Goal: Book appointment/travel/reservation

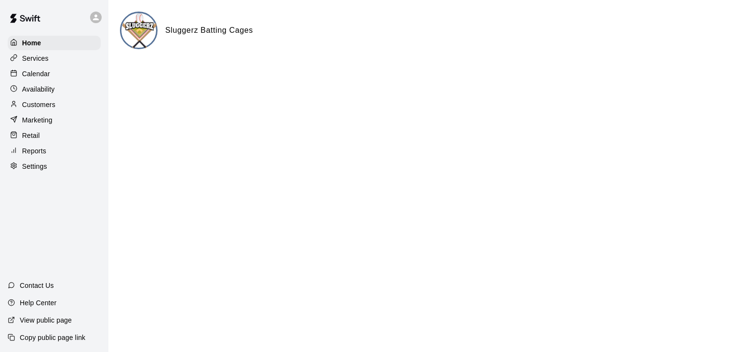
click at [32, 73] on p "Calendar" at bounding box center [36, 74] width 28 height 10
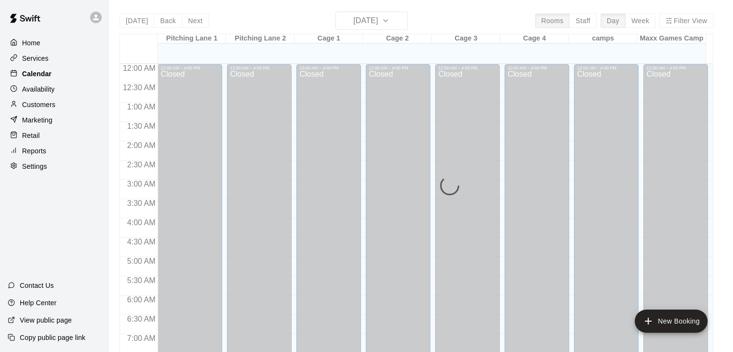
scroll to position [459, 0]
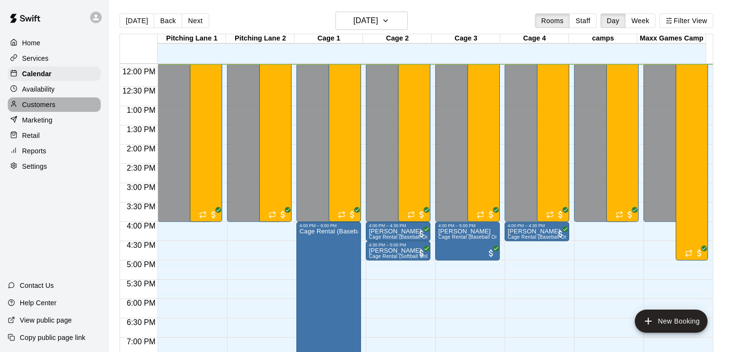
click at [46, 105] on p "Customers" at bounding box center [38, 105] width 33 height 10
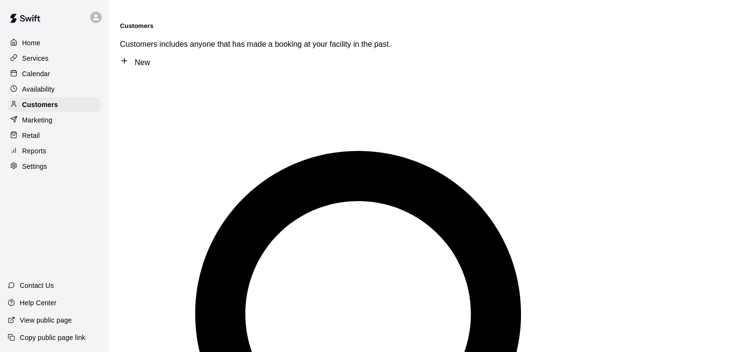
type input "****"
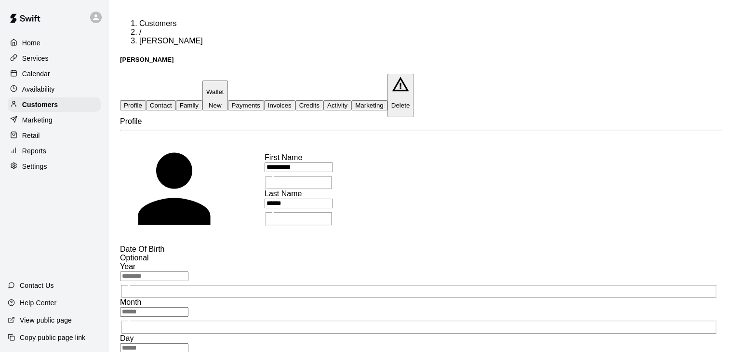
click at [176, 100] on button "Contact" at bounding box center [161, 105] width 30 height 10
select select "**"
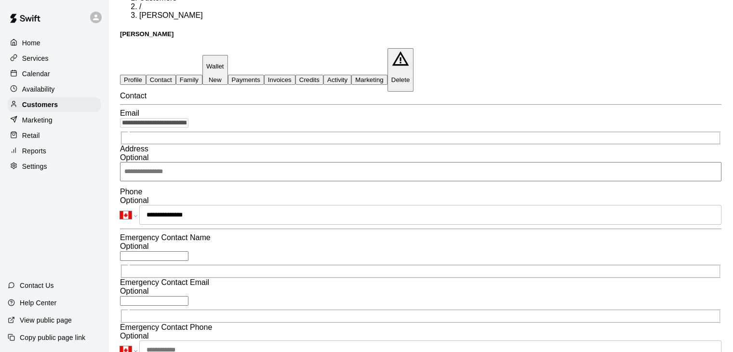
scroll to position [48, 0]
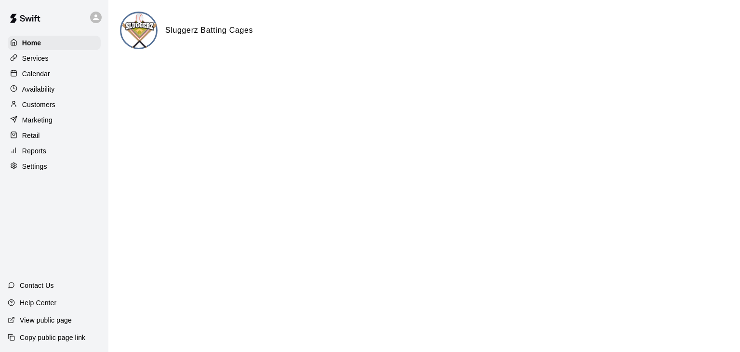
click at [49, 78] on p "Calendar" at bounding box center [36, 74] width 28 height 10
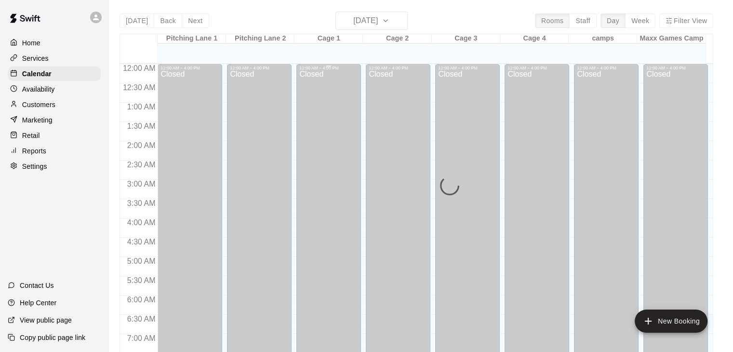
scroll to position [467, 0]
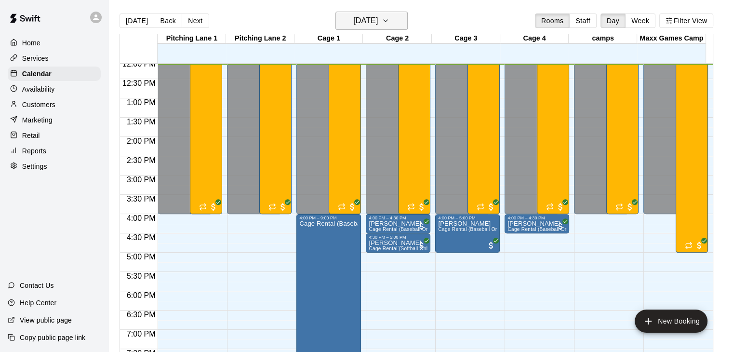
click at [389, 18] on icon "button" at bounding box center [386, 21] width 8 height 12
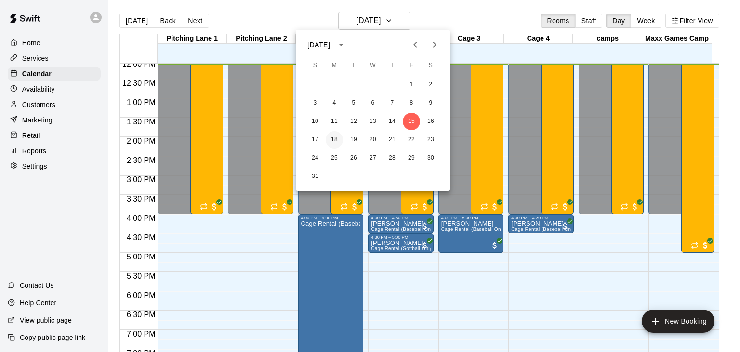
click at [333, 139] on button "18" at bounding box center [334, 139] width 17 height 17
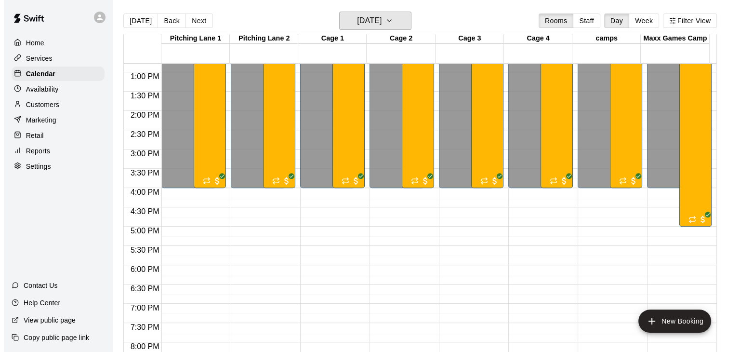
scroll to position [563, 0]
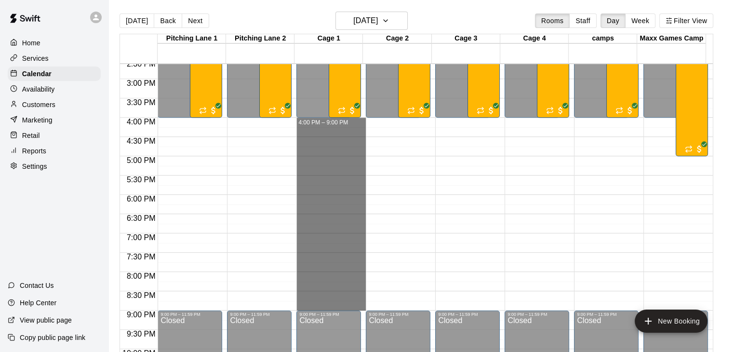
drag, startPoint x: 328, startPoint y: 119, endPoint x: 354, endPoint y: 304, distance: 186.8
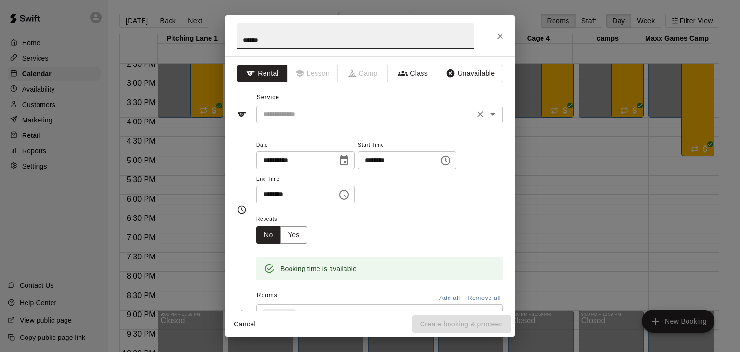
type input "******"
click at [337, 108] on input "text" at bounding box center [365, 114] width 212 height 12
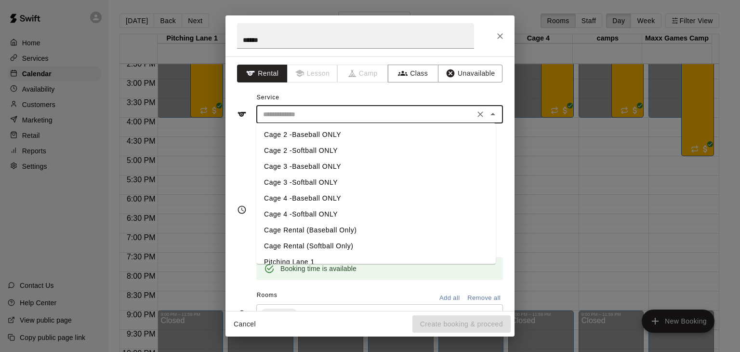
click at [306, 226] on li "Cage Rental (Baseball Only)" at bounding box center [375, 230] width 239 height 16
type input "**********"
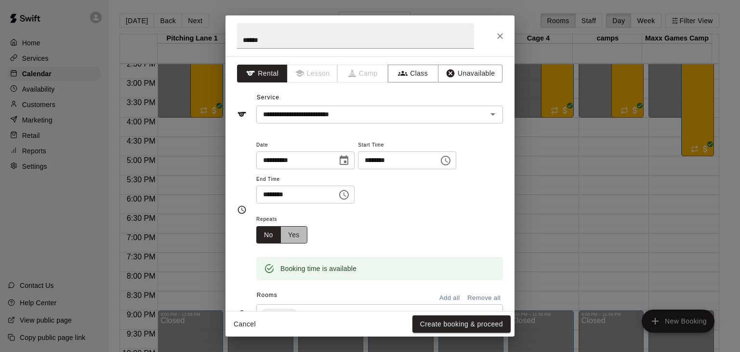
click at [299, 234] on button "Yes" at bounding box center [293, 235] width 27 height 18
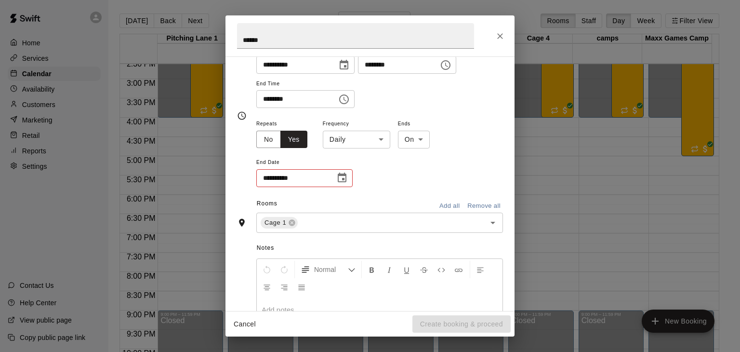
scroll to position [96, 0]
click at [344, 171] on icon "Choose date" at bounding box center [342, 176] width 9 height 10
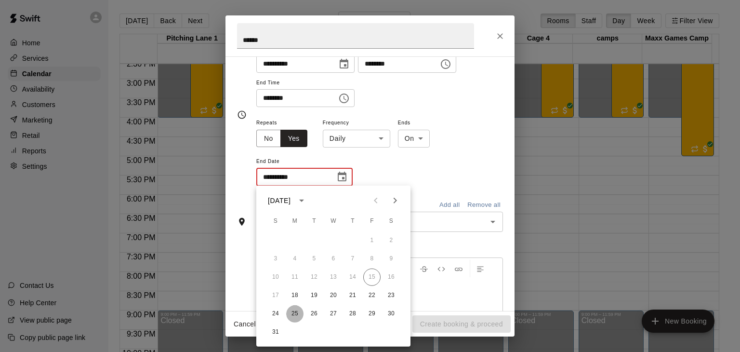
click at [294, 313] on button "25" at bounding box center [294, 313] width 17 height 17
type input "**********"
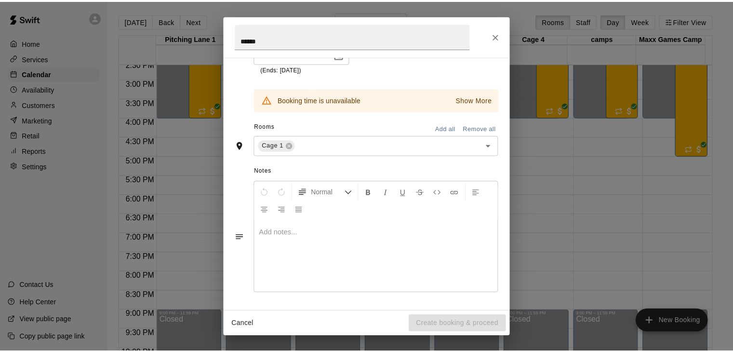
scroll to position [0, 0]
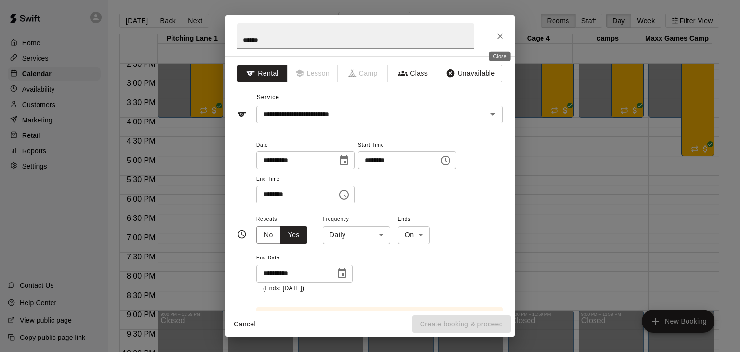
click at [499, 33] on icon "Close" at bounding box center [500, 36] width 10 height 10
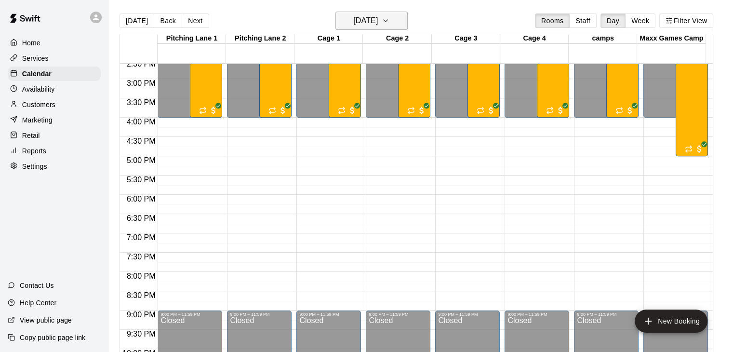
click at [389, 22] on icon "button" at bounding box center [386, 21] width 8 height 12
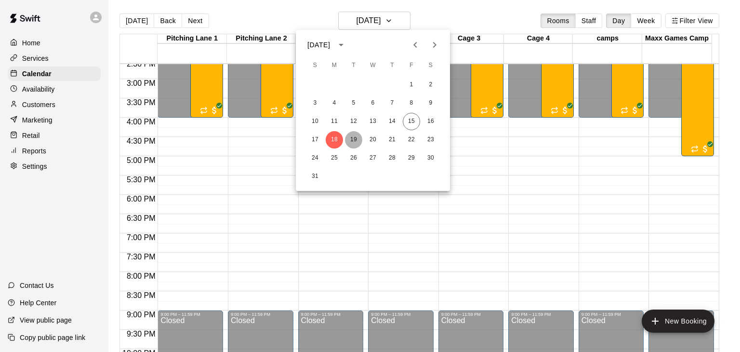
click at [356, 140] on button "19" at bounding box center [353, 139] width 17 height 17
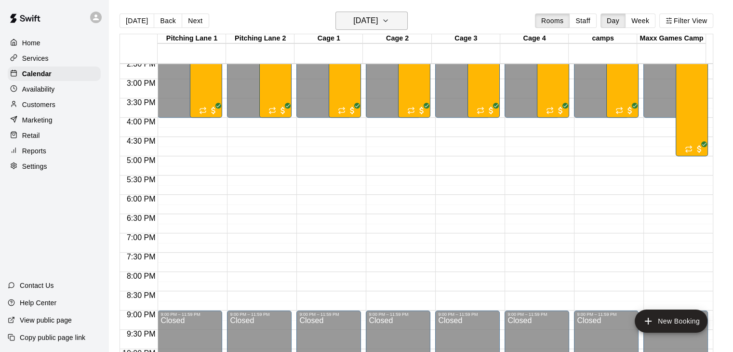
click at [389, 22] on icon "button" at bounding box center [386, 21] width 8 height 12
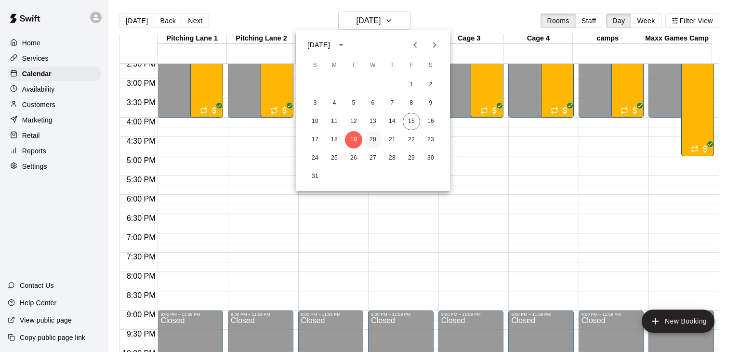
click at [374, 138] on button "20" at bounding box center [372, 139] width 17 height 17
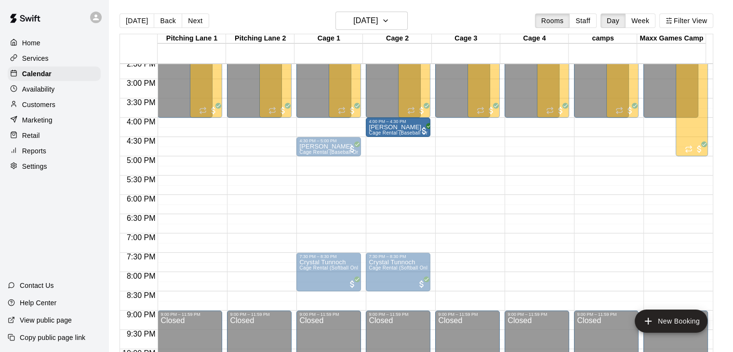
drag, startPoint x: 335, startPoint y: 126, endPoint x: 382, endPoint y: 126, distance: 46.7
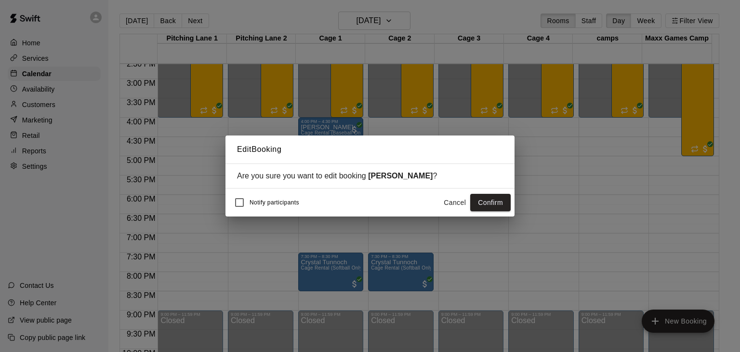
drag, startPoint x: 504, startPoint y: 205, endPoint x: 498, endPoint y: 203, distance: 6.4
click at [504, 204] on button "Confirm" at bounding box center [490, 203] width 40 height 18
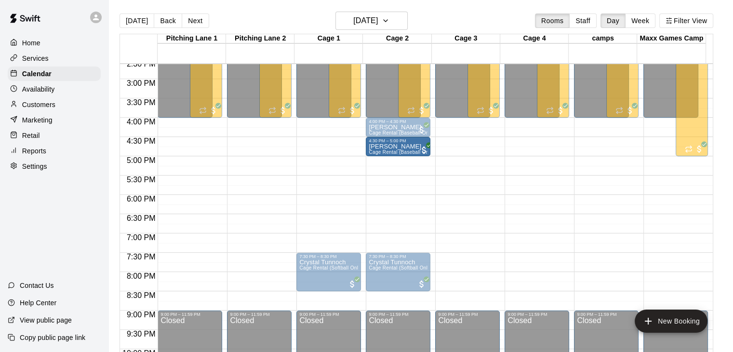
drag, startPoint x: 338, startPoint y: 147, endPoint x: 388, endPoint y: 149, distance: 50.1
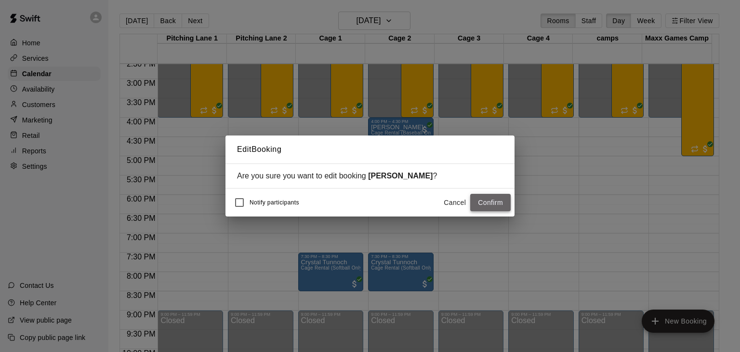
click at [498, 199] on button "Confirm" at bounding box center [490, 203] width 40 height 18
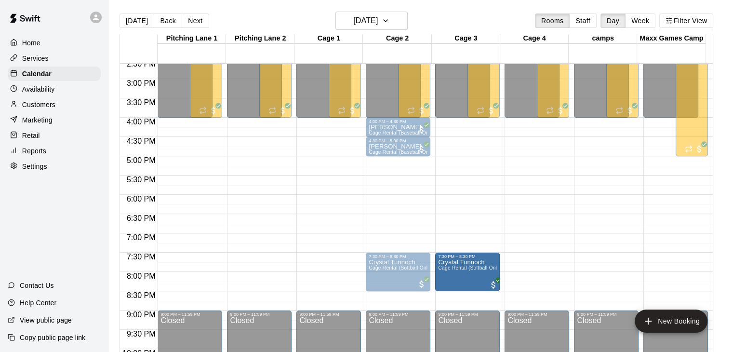
drag, startPoint x: 322, startPoint y: 267, endPoint x: 462, endPoint y: 268, distance: 140.7
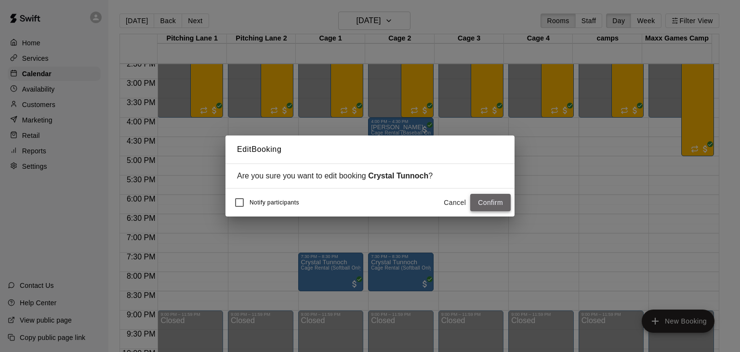
click at [501, 200] on button "Confirm" at bounding box center [490, 203] width 40 height 18
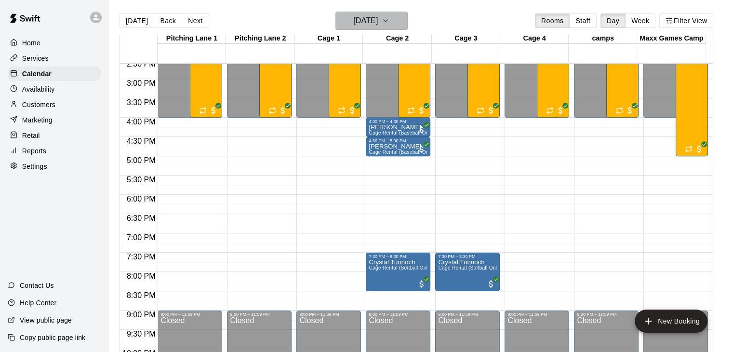
click at [389, 20] on icon "button" at bounding box center [386, 21] width 8 height 12
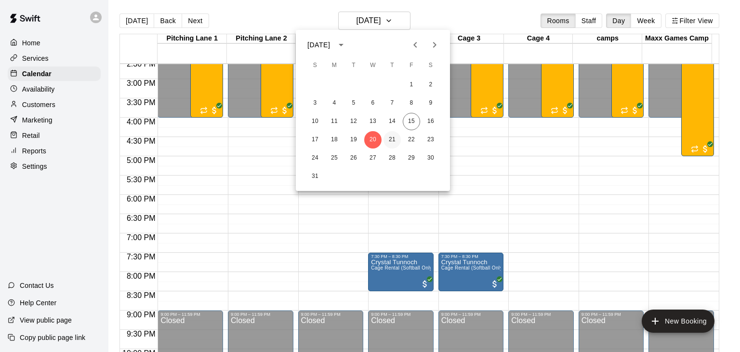
click at [392, 139] on button "21" at bounding box center [391, 139] width 17 height 17
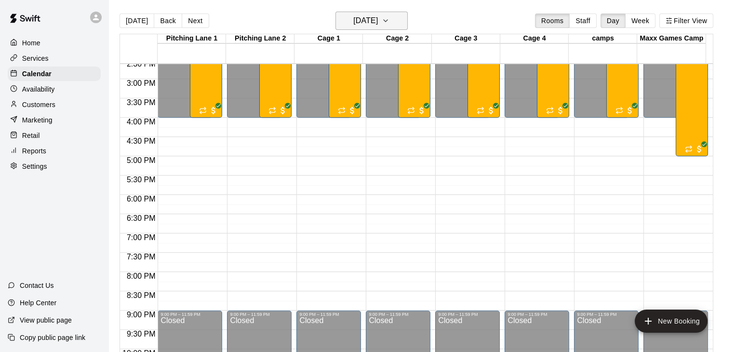
click at [389, 24] on icon "button" at bounding box center [386, 21] width 8 height 12
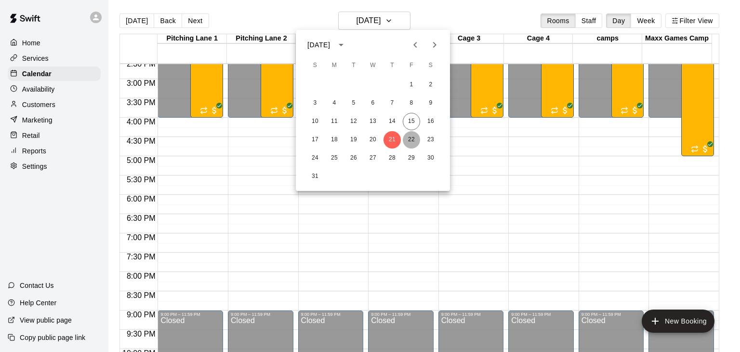
click at [409, 138] on button "22" at bounding box center [411, 139] width 17 height 17
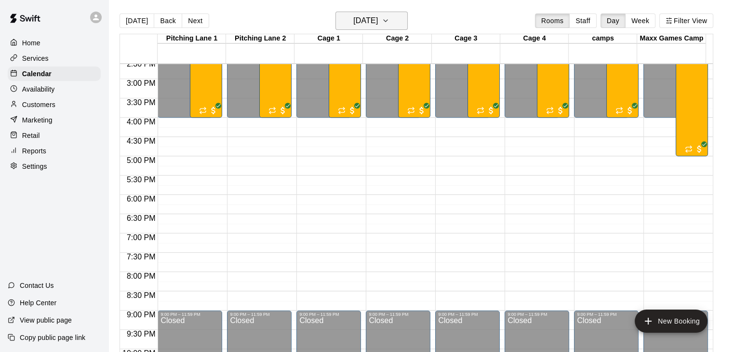
click at [389, 22] on icon "button" at bounding box center [386, 21] width 8 height 12
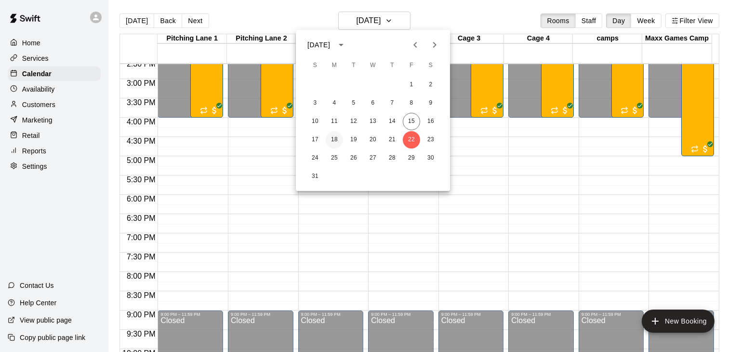
click at [335, 140] on button "18" at bounding box center [334, 139] width 17 height 17
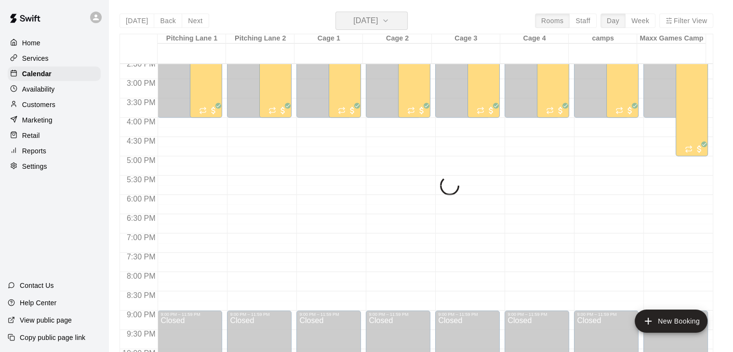
click at [364, 22] on h6 "[DATE]" at bounding box center [365, 20] width 25 height 13
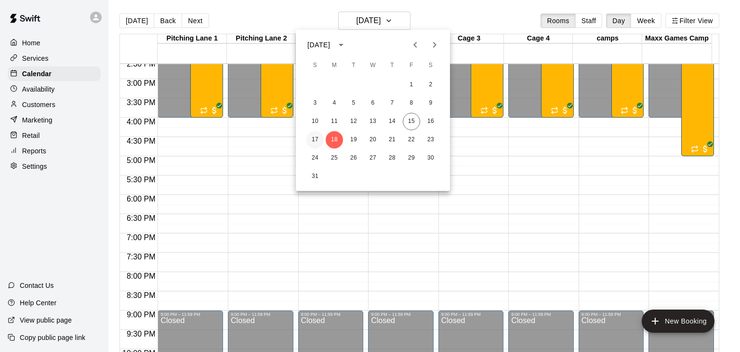
click at [313, 139] on button "17" at bounding box center [314, 139] width 17 height 17
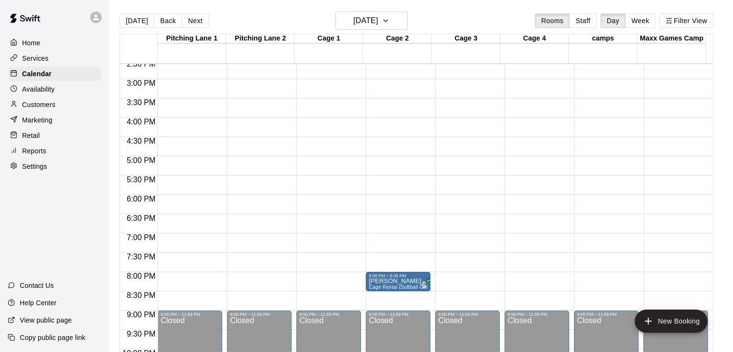
drag, startPoint x: 328, startPoint y: 280, endPoint x: 376, endPoint y: 280, distance: 48.2
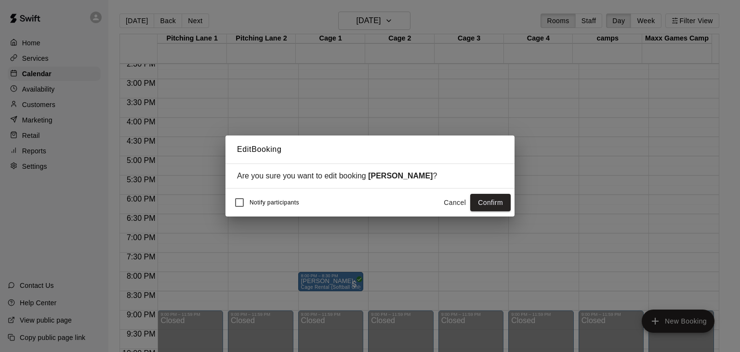
click at [498, 201] on button "Confirm" at bounding box center [490, 203] width 40 height 18
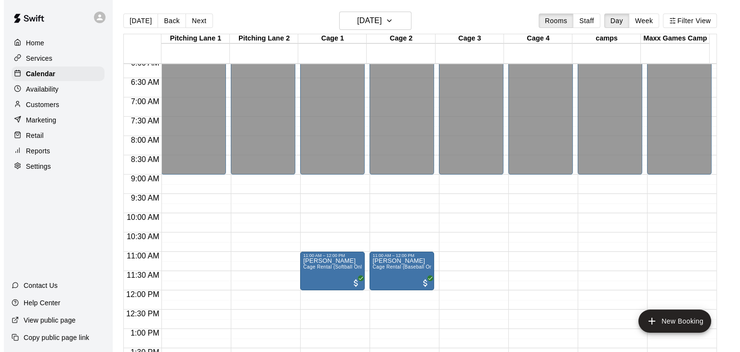
scroll to position [274, 0]
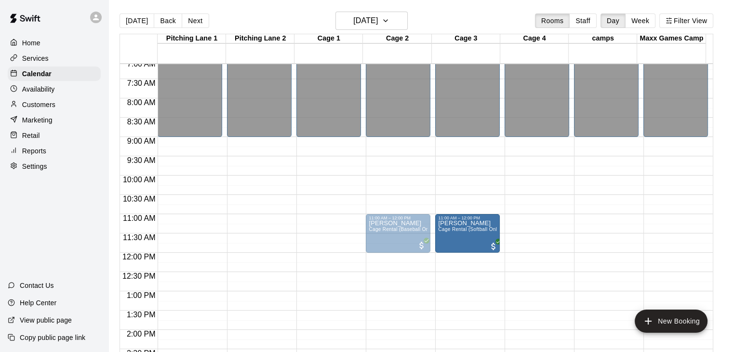
drag, startPoint x: 337, startPoint y: 228, endPoint x: 447, endPoint y: 229, distance: 109.8
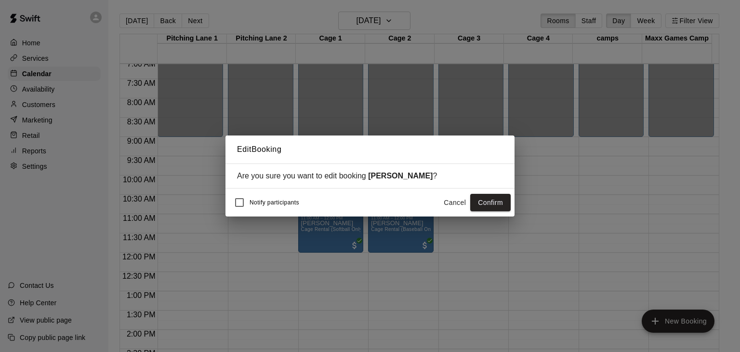
click at [496, 202] on button "Confirm" at bounding box center [490, 203] width 40 height 18
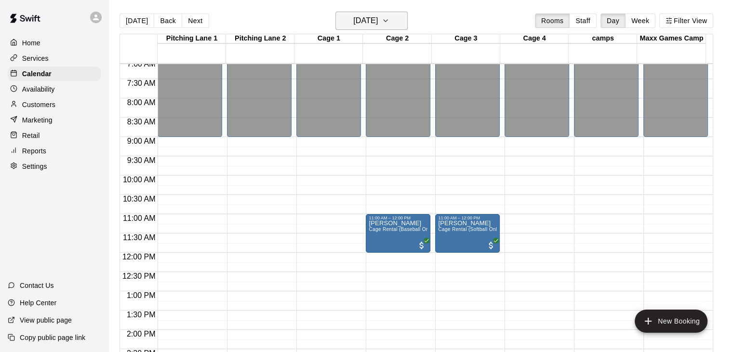
click at [378, 19] on h6 "[DATE]" at bounding box center [365, 20] width 25 height 13
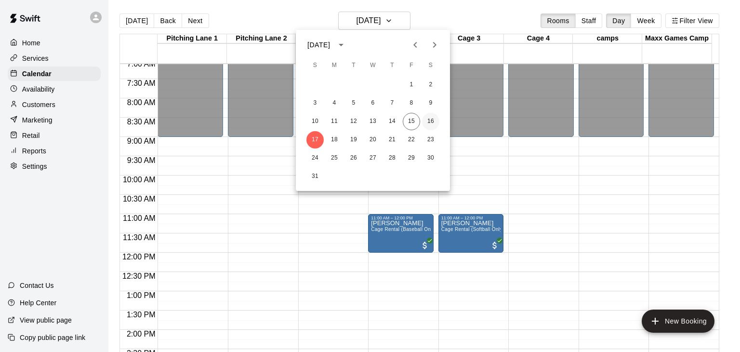
click at [429, 120] on button "16" at bounding box center [430, 121] width 17 height 17
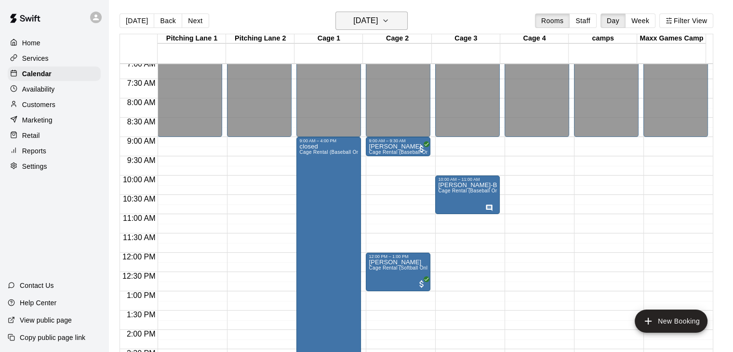
click at [378, 24] on h6 "[DATE]" at bounding box center [365, 20] width 25 height 13
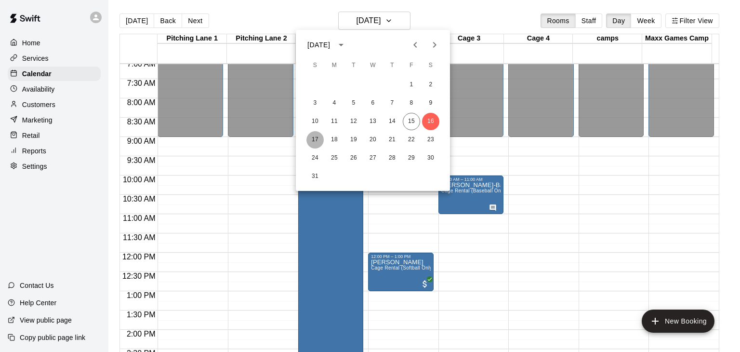
click at [316, 137] on button "17" at bounding box center [314, 139] width 17 height 17
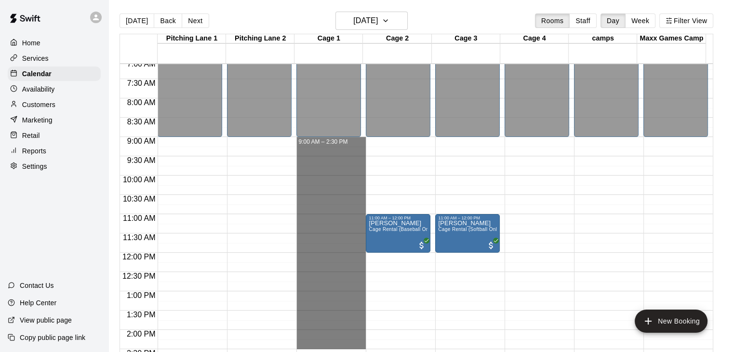
drag, startPoint x: 325, startPoint y: 141, endPoint x: 333, endPoint y: 349, distance: 208.3
click at [339, 351] on html "Home Services Calendar Availability Customers Marketing Retail Reports Settings…" at bounding box center [366, 183] width 733 height 367
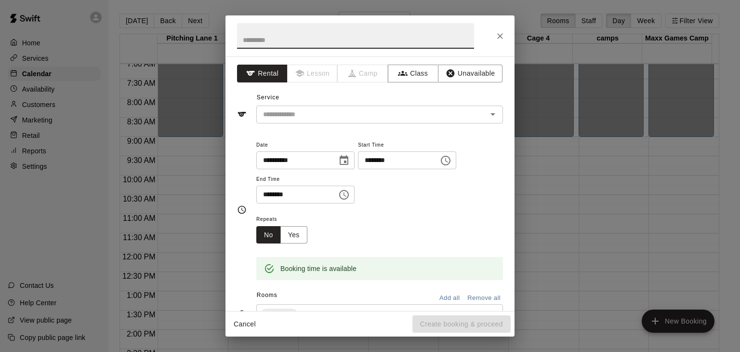
click at [330, 197] on input "********" at bounding box center [293, 194] width 74 height 18
click at [350, 194] on icon "Choose time, selected time is 2:45 PM" at bounding box center [344, 195] width 12 height 12
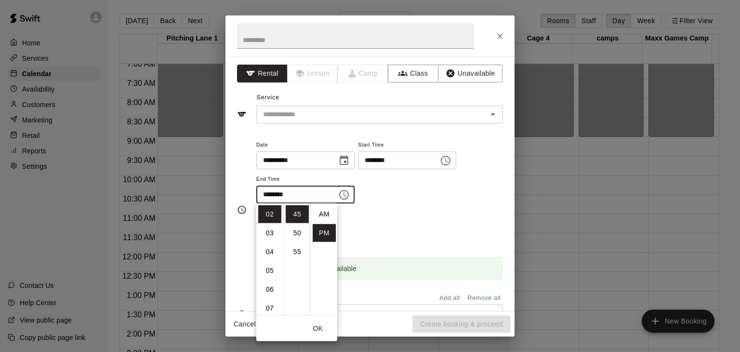
scroll to position [17, 0]
click at [271, 245] on li "09" at bounding box center [269, 249] width 23 height 18
click at [299, 213] on li "00" at bounding box center [297, 214] width 23 height 18
type input "********"
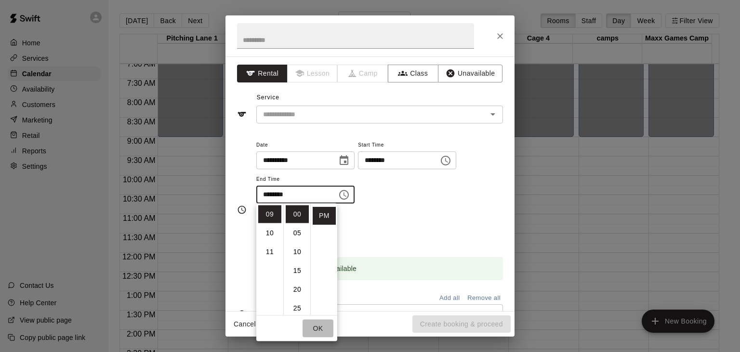
click at [318, 324] on button "OK" at bounding box center [318, 328] width 31 height 18
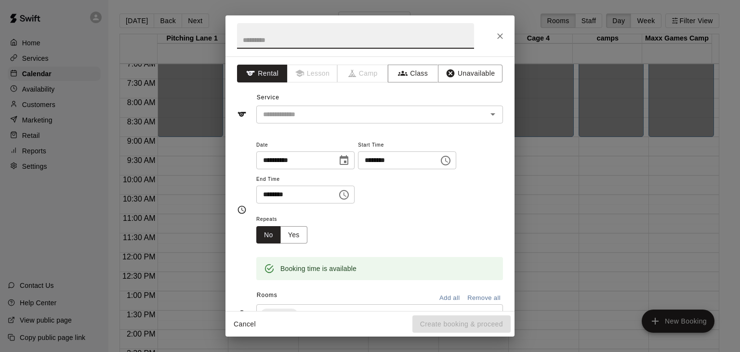
click at [315, 39] on input "text" at bounding box center [355, 36] width 237 height 26
type input "******"
click at [313, 119] on input "text" at bounding box center [365, 114] width 212 height 12
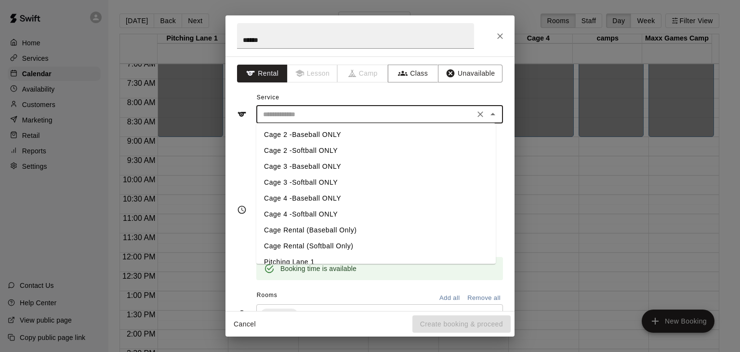
click at [303, 232] on li "Cage Rental (Baseball Only)" at bounding box center [375, 230] width 239 height 16
type input "**********"
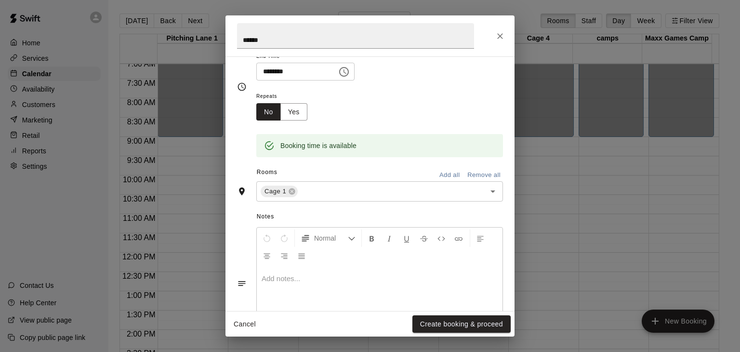
scroll to position [169, 0]
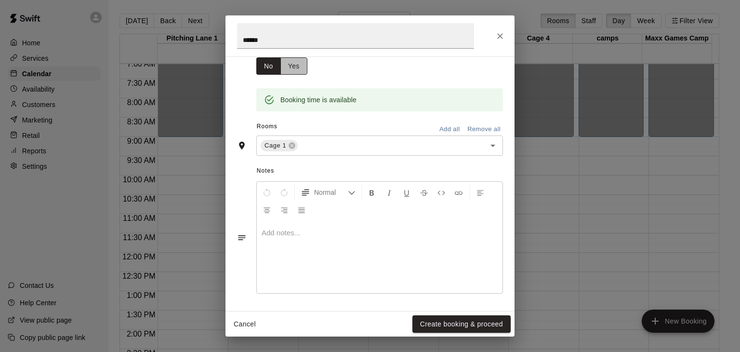
click at [302, 66] on button "Yes" at bounding box center [293, 66] width 27 height 18
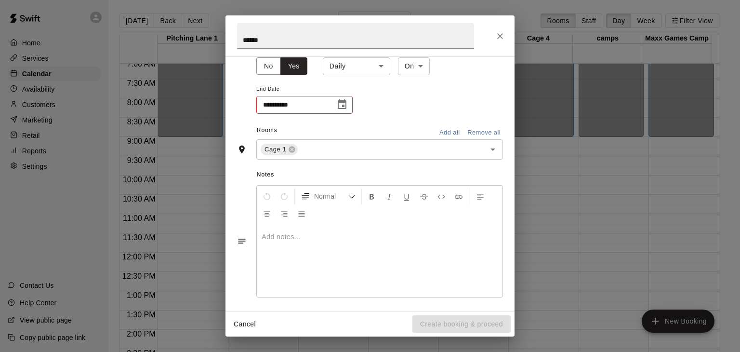
click at [381, 66] on body "Home Services Calendar Availability Customers Marketing Retail Reports Settings…" at bounding box center [370, 183] width 740 height 367
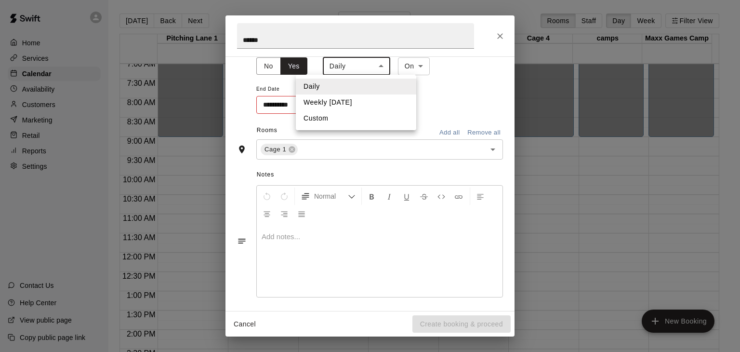
click at [445, 87] on div at bounding box center [370, 176] width 740 height 352
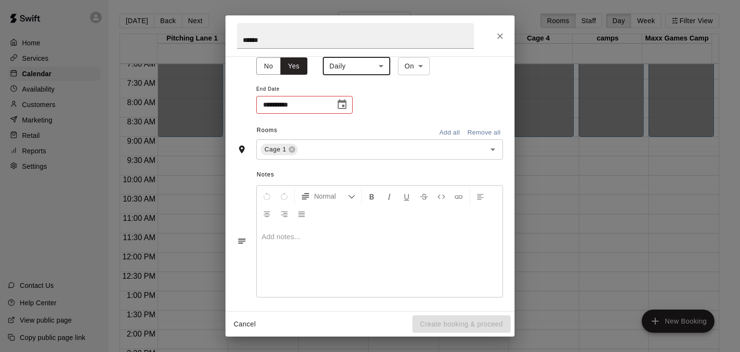
click at [339, 102] on icon "Choose date" at bounding box center [342, 104] width 9 height 10
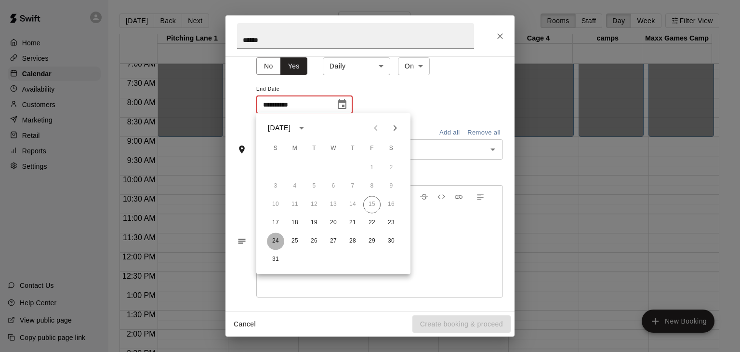
click at [275, 242] on button "24" at bounding box center [275, 240] width 17 height 17
type input "**********"
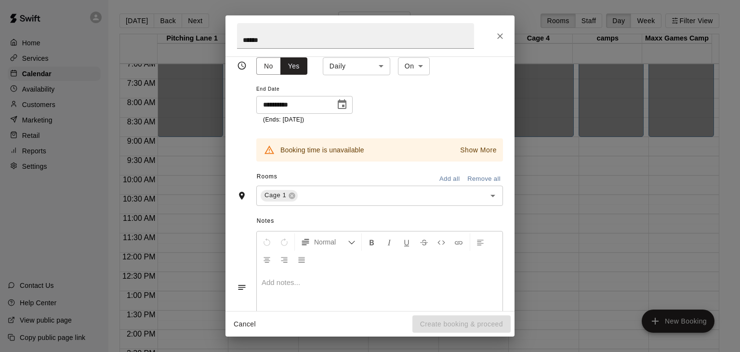
scroll to position [174, 0]
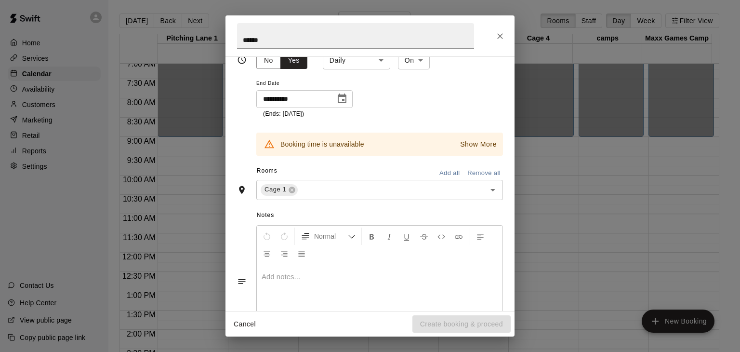
click at [339, 101] on icon "Choose date, selected date is Aug 24, 2025" at bounding box center [342, 99] width 12 height 12
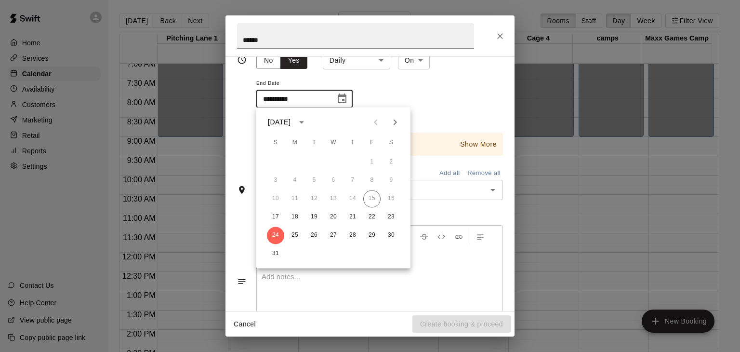
click at [389, 83] on div "**********" at bounding box center [379, 79] width 247 height 80
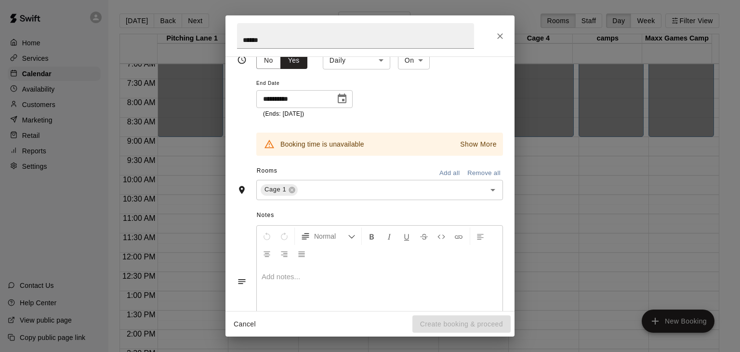
click at [381, 60] on body "Home Services Calendar Availability Customers Marketing Retail Reports Settings…" at bounding box center [370, 183] width 740 height 367
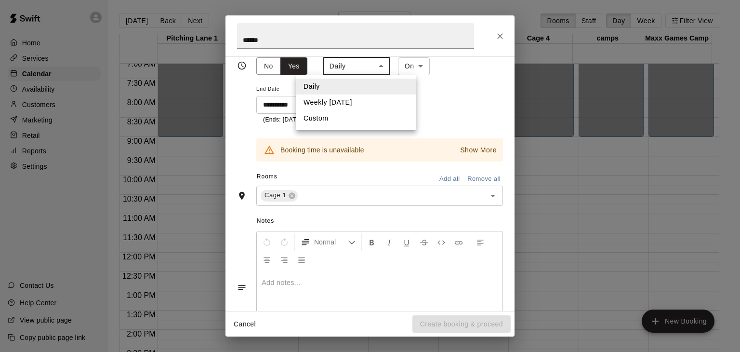
click at [273, 66] on div at bounding box center [370, 176] width 740 height 352
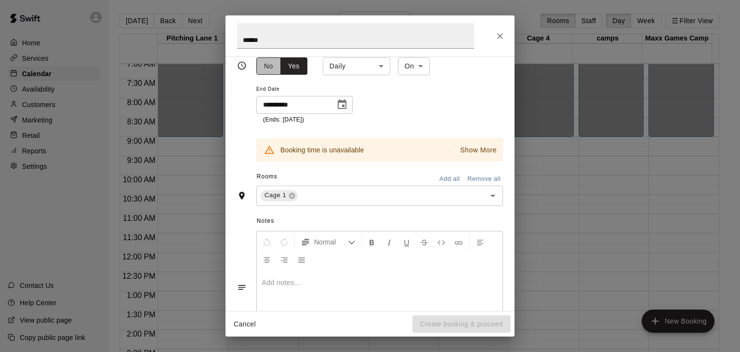
click at [271, 66] on button "No" at bounding box center [268, 66] width 25 height 18
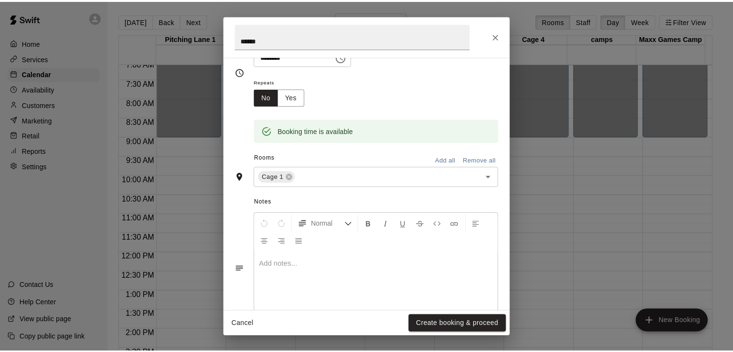
scroll to position [144, 0]
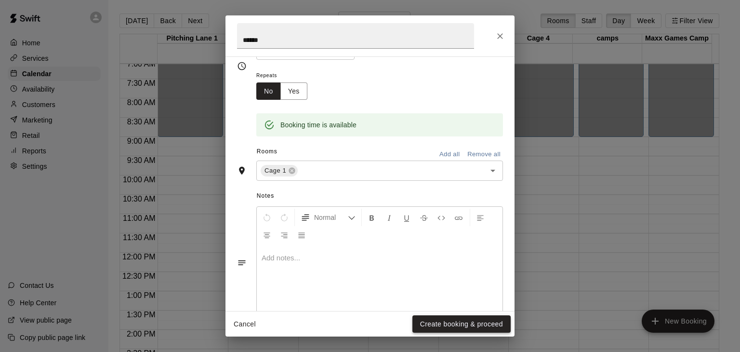
click at [459, 320] on button "Create booking & proceed" at bounding box center [461, 324] width 98 height 18
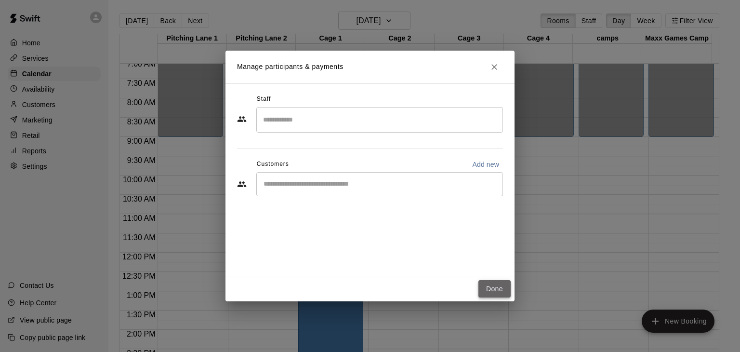
click at [497, 288] on button "Done" at bounding box center [494, 289] width 32 height 18
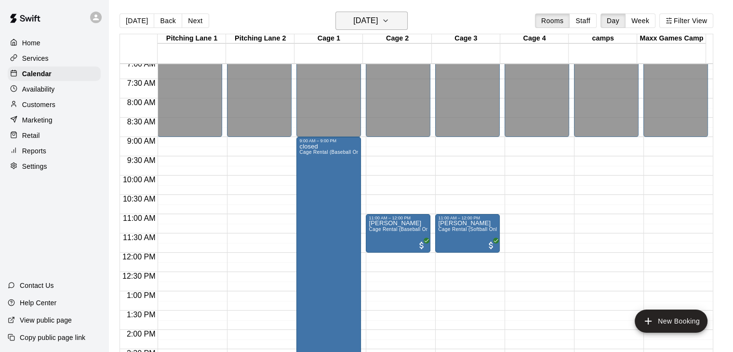
click at [389, 24] on icon "button" at bounding box center [386, 21] width 8 height 12
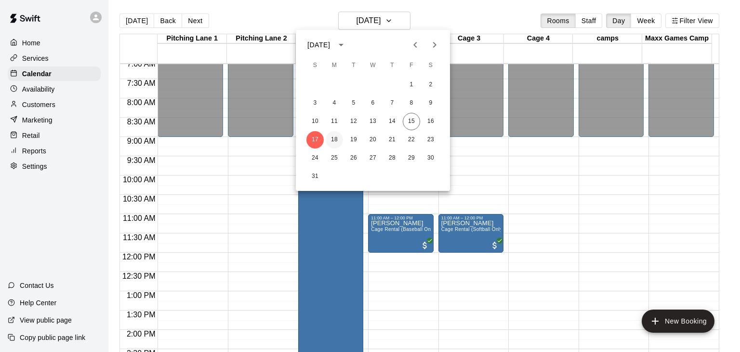
click at [337, 137] on button "18" at bounding box center [334, 139] width 17 height 17
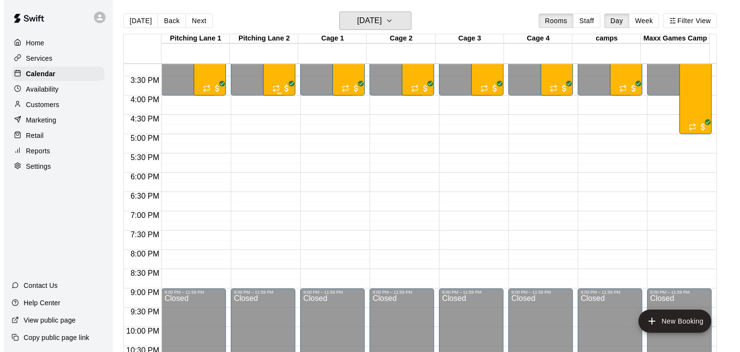
scroll to position [563, 0]
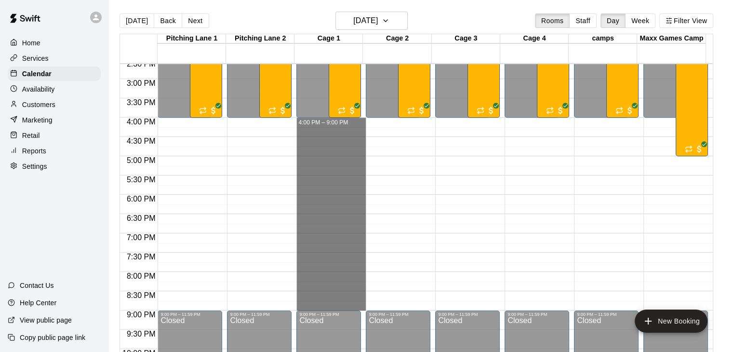
drag, startPoint x: 332, startPoint y: 121, endPoint x: 349, endPoint y: 306, distance: 186.2
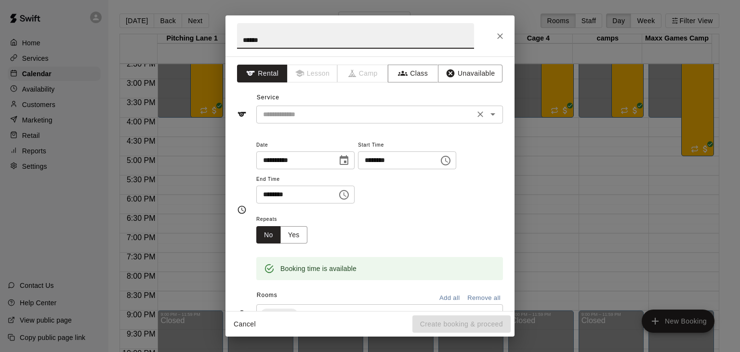
type input "******"
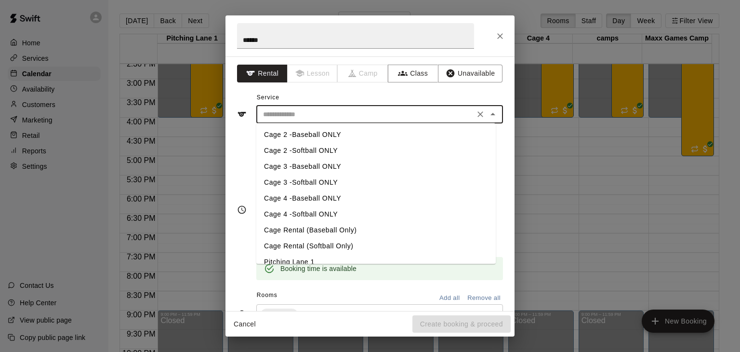
click at [308, 112] on input "text" at bounding box center [365, 114] width 212 height 12
click at [306, 229] on li "Cage Rental (Baseball Only)" at bounding box center [375, 230] width 239 height 16
type input "**********"
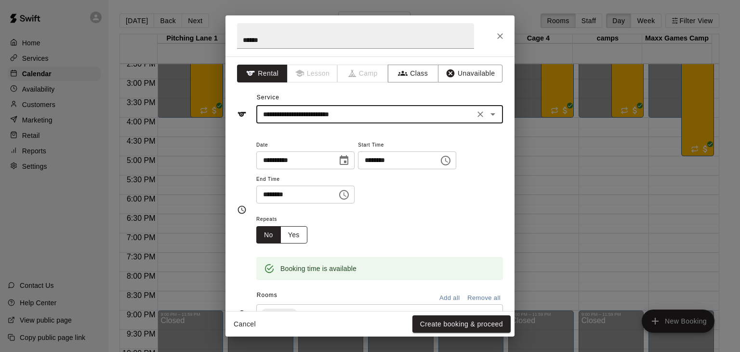
click at [299, 235] on button "Yes" at bounding box center [293, 235] width 27 height 18
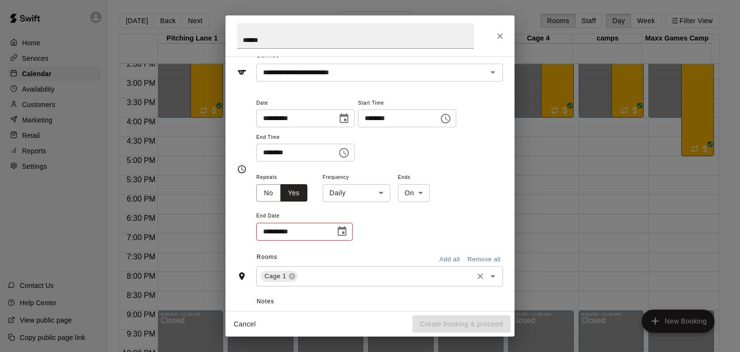
scroll to position [96, 0]
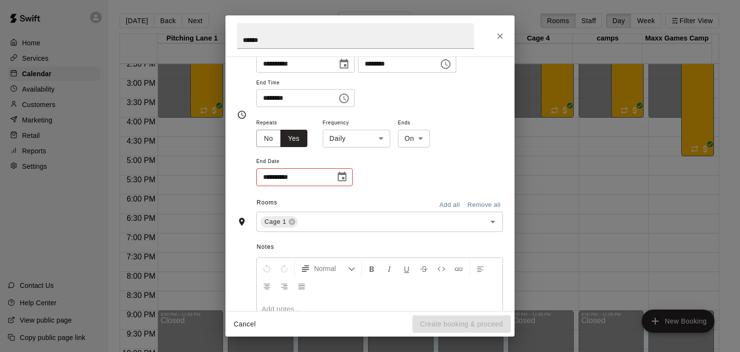
click at [344, 176] on icon "Choose date" at bounding box center [342, 177] width 12 height 12
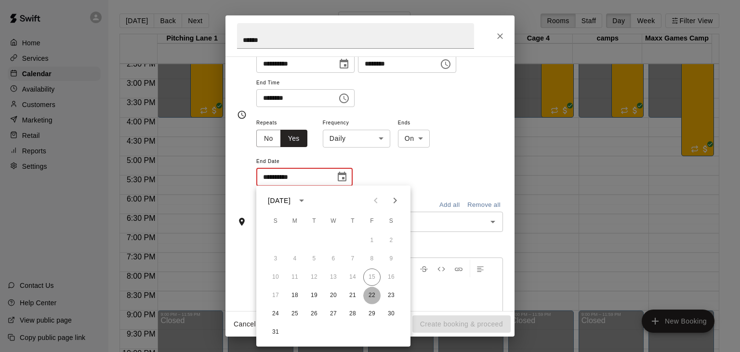
click at [375, 295] on button "22" at bounding box center [371, 295] width 17 height 17
type input "**********"
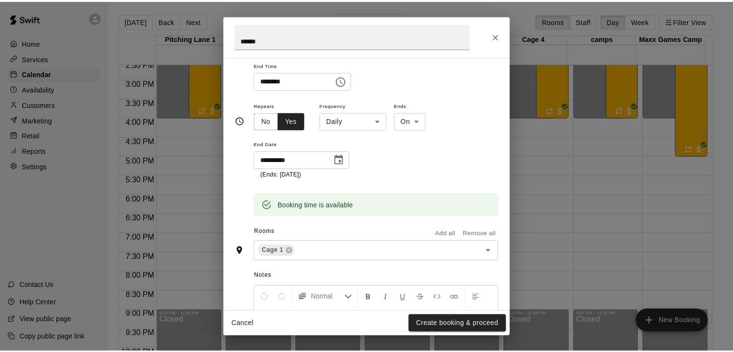
scroll to position [119, 0]
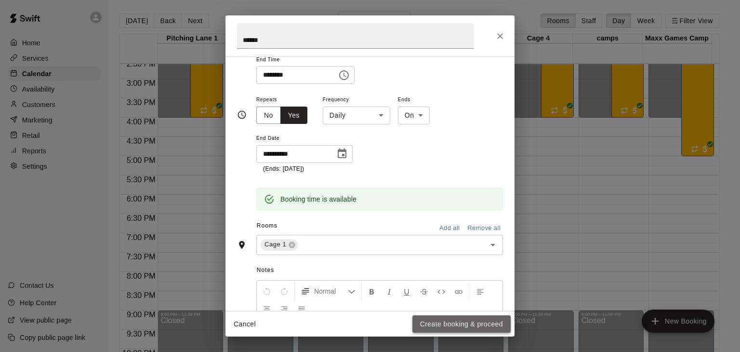
click at [458, 323] on button "Create booking & proceed" at bounding box center [461, 324] width 98 height 18
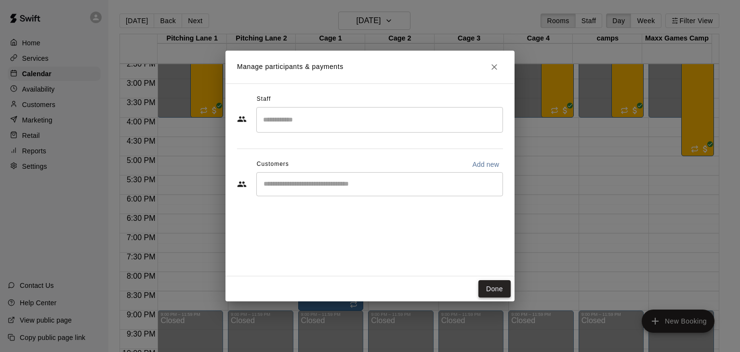
click at [501, 288] on button "Done" at bounding box center [494, 289] width 32 height 18
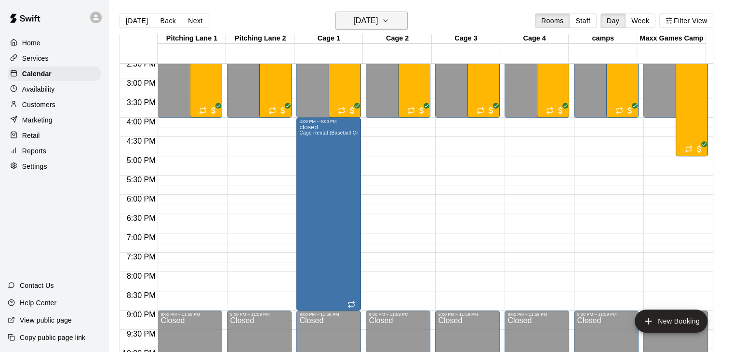
click at [378, 16] on h6 "[DATE]" at bounding box center [365, 20] width 25 height 13
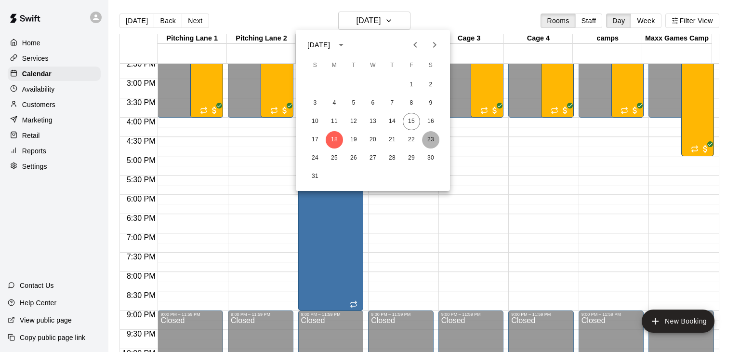
click at [431, 137] on button "23" at bounding box center [430, 139] width 17 height 17
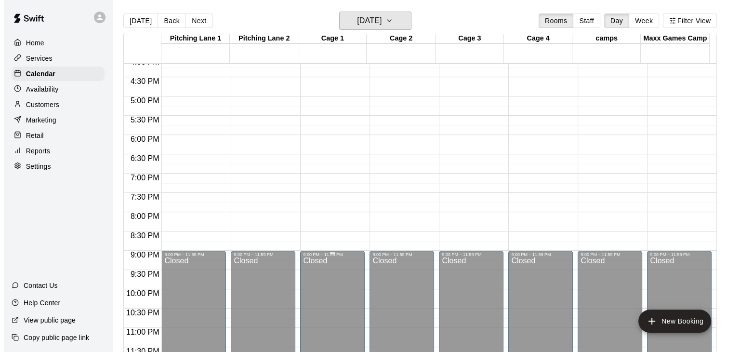
scroll to position [626, 0]
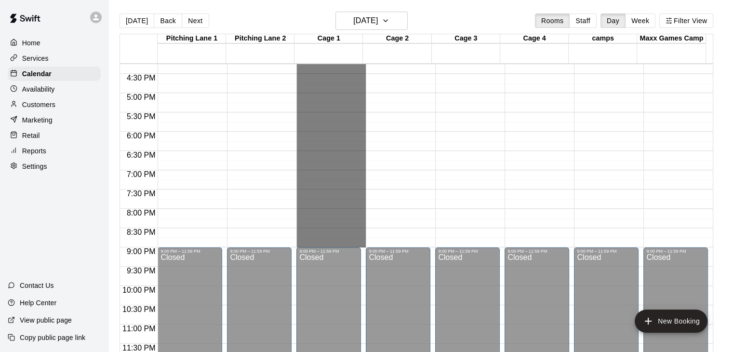
drag, startPoint x: 329, startPoint y: 240, endPoint x: 343, endPoint y: -42, distance: 282.1
click at [343, 0] on html "Home Services Calendar Availability Customers Marketing Retail Reports Settings…" at bounding box center [366, 183] width 733 height 367
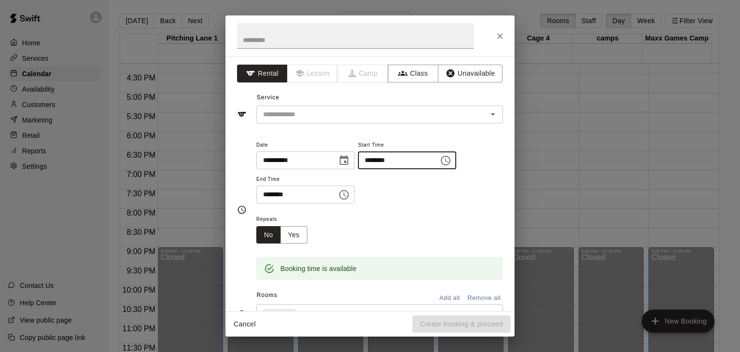
click at [417, 158] on input "********" at bounding box center [395, 160] width 74 height 18
click at [455, 159] on button "Choose time, selected time is 1:30 PM" at bounding box center [445, 160] width 19 height 19
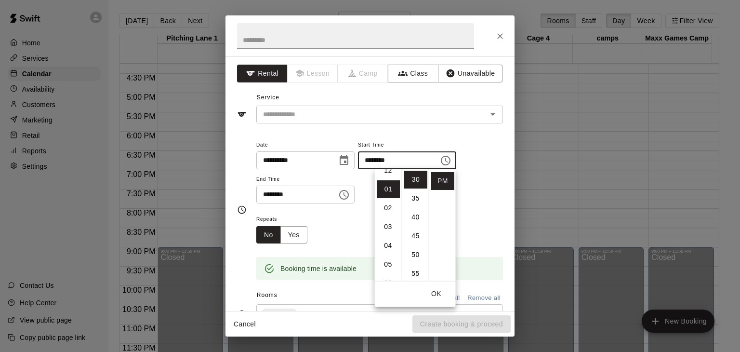
scroll to position [0, 0]
drag, startPoint x: 384, startPoint y: 252, endPoint x: 388, endPoint y: 249, distance: 5.1
click at [384, 252] on li "09" at bounding box center [388, 252] width 23 height 18
click at [414, 179] on li "00" at bounding box center [415, 180] width 23 height 18
click at [442, 180] on li "AM" at bounding box center [442, 180] width 23 height 18
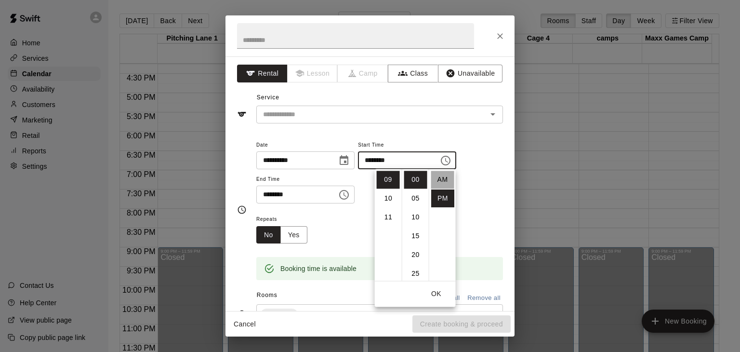
type input "********"
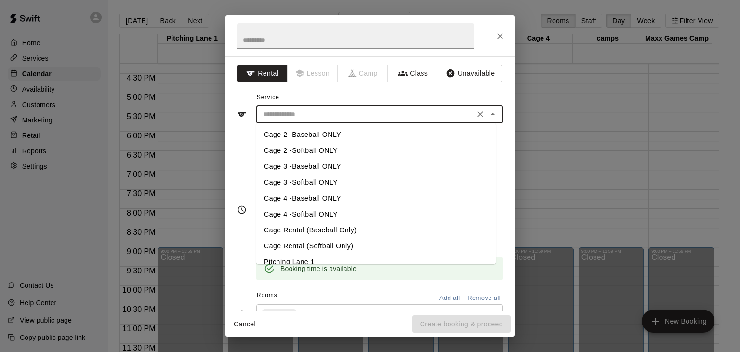
click at [420, 110] on input "text" at bounding box center [365, 114] width 212 height 12
click at [296, 222] on li "Cage Rental (Baseball Only)" at bounding box center [375, 230] width 239 height 16
type input "**********"
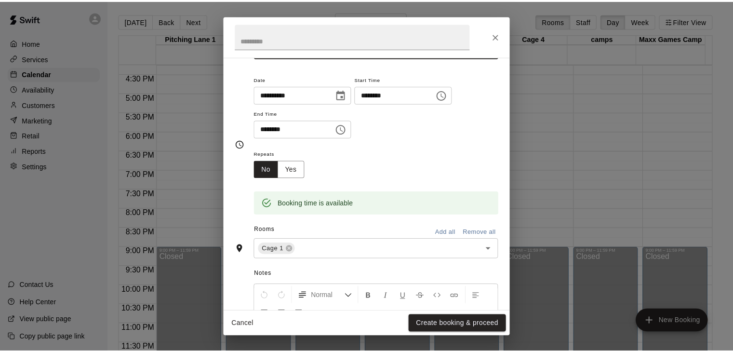
scroll to position [169, 0]
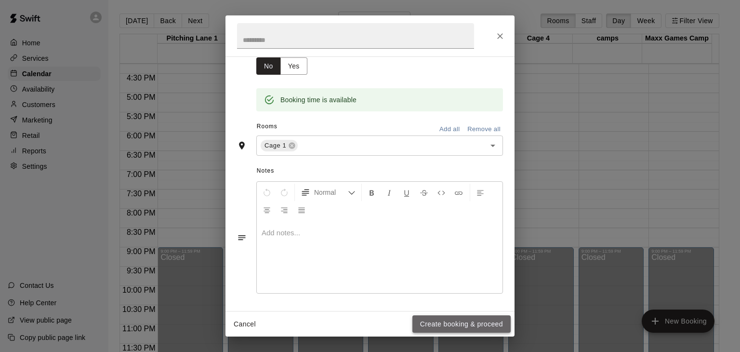
click at [447, 325] on button "Create booking & proceed" at bounding box center [461, 324] width 98 height 18
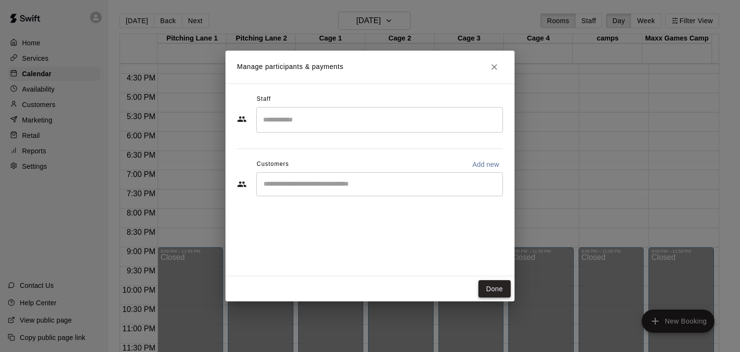
click at [492, 284] on button "Done" at bounding box center [494, 289] width 32 height 18
